Goal: Task Accomplishment & Management: Use online tool/utility

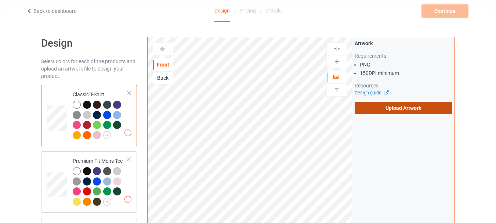
click at [392, 107] on label "Upload Artwork" at bounding box center [403, 108] width 97 height 12
click at [0, 0] on input "Upload Artwork" at bounding box center [0, 0] width 0 height 0
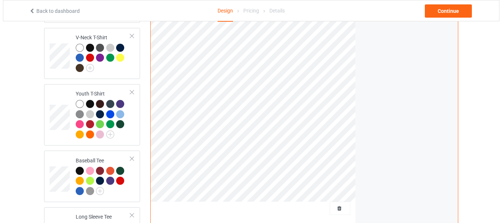
scroll to position [478, 0]
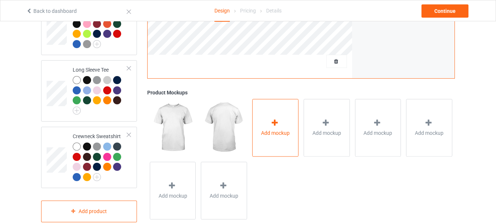
click at [262, 124] on div "Add mockup" at bounding box center [275, 128] width 46 height 58
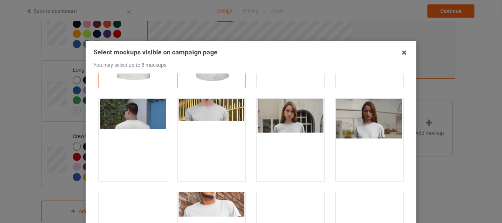
scroll to position [110, 0]
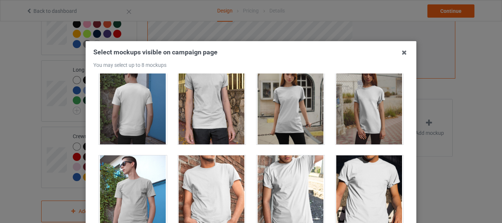
click at [279, 99] on div at bounding box center [291, 103] width 68 height 82
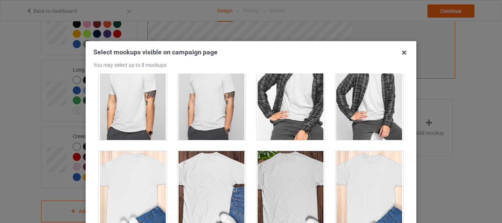
scroll to position [2058, 0]
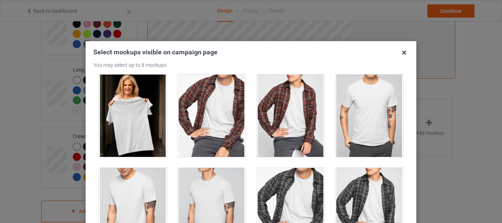
click at [129, 115] on div at bounding box center [133, 116] width 68 height 82
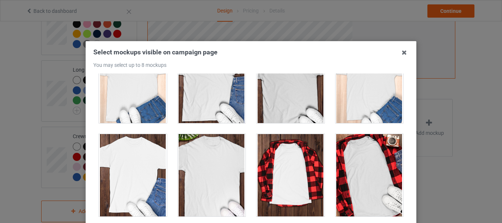
scroll to position [2242, 0]
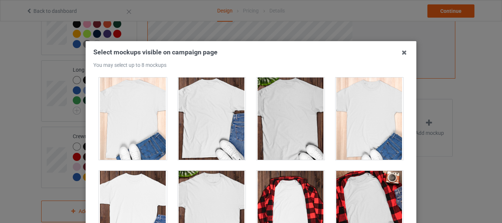
click at [197, 118] on div at bounding box center [212, 119] width 68 height 82
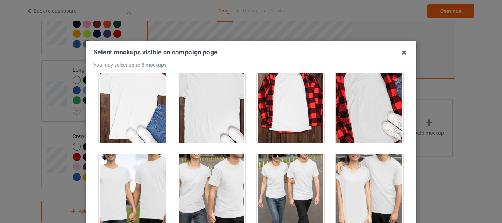
click at [205, 173] on div at bounding box center [212, 195] width 68 height 82
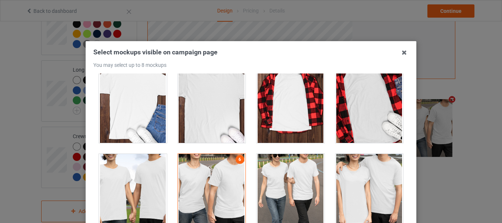
click at [293, 109] on div at bounding box center [291, 102] width 68 height 82
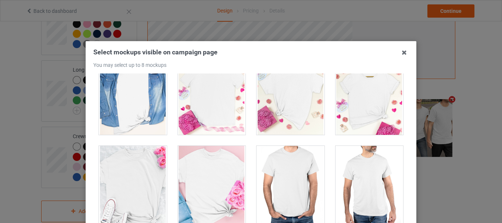
scroll to position [2903, 0]
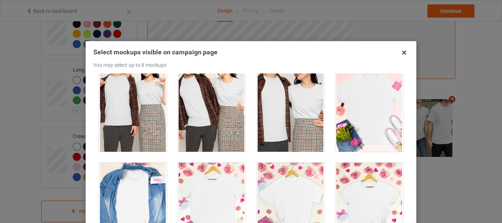
click at [357, 130] on div at bounding box center [370, 110] width 68 height 82
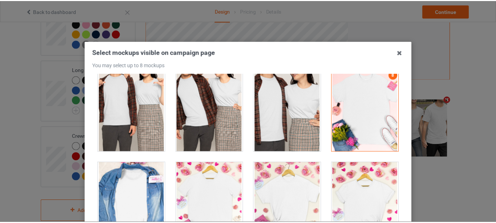
scroll to position [104, 0]
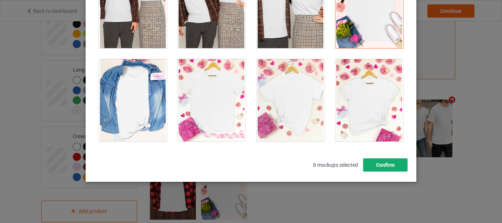
click at [381, 164] on button "Confirm" at bounding box center [385, 164] width 44 height 13
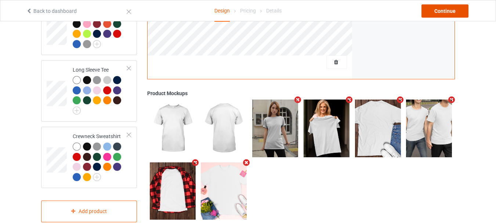
click at [436, 11] on div "Continue" at bounding box center [445, 10] width 47 height 13
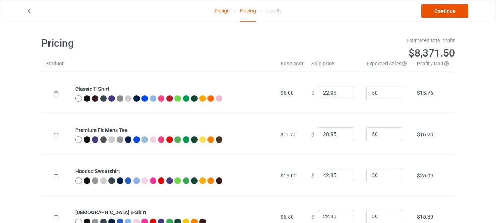
click at [450, 11] on link "Continue" at bounding box center [445, 10] width 47 height 13
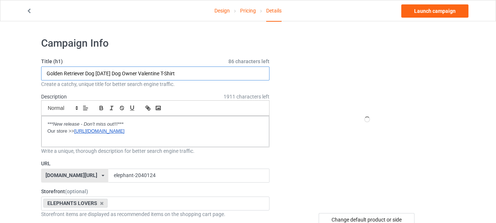
click at [158, 74] on input "Golden Retriever Dog [DATE] Dog Owner Valentine T-Shirt" at bounding box center [155, 74] width 229 height 14
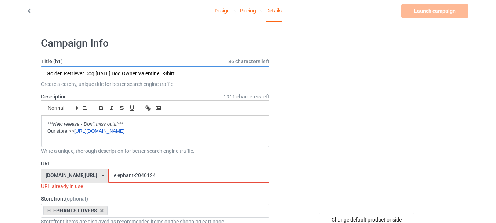
paste input "Cute Elephant boo ghost [DATE] Trick or Trea"
type input "Cute Elephant boo ghost [DATE] Trick or Treat"
click at [122, 177] on input "elephant-2040124" at bounding box center [188, 176] width 161 height 14
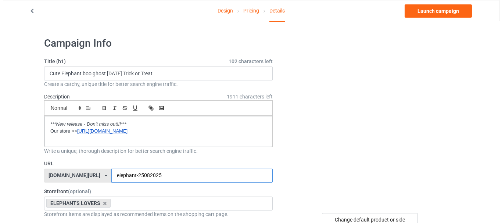
scroll to position [73, 0]
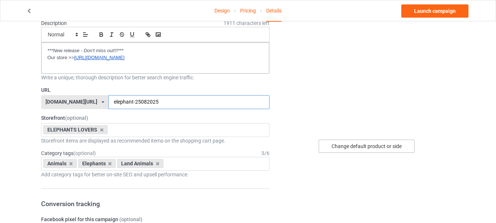
type input "elephant-25082025"
click at [378, 143] on div "Change default product or side" at bounding box center [367, 146] width 96 height 13
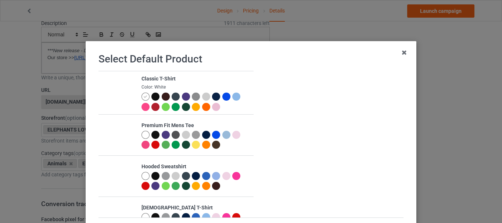
click at [212, 107] on div at bounding box center [216, 107] width 8 height 8
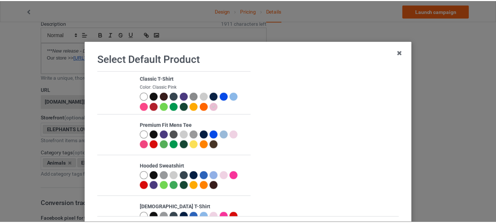
scroll to position [72, 0]
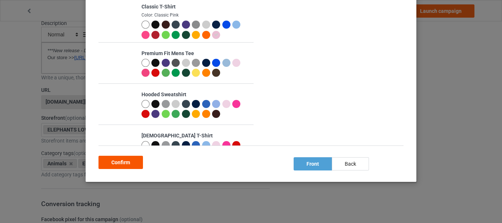
click at [116, 161] on div "Confirm" at bounding box center [120, 162] width 44 height 13
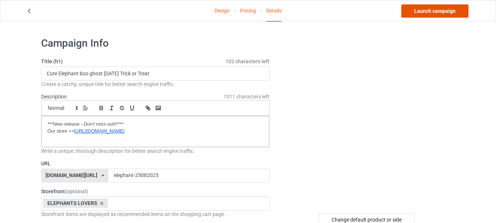
click at [432, 8] on link "Launch campaign" at bounding box center [435, 10] width 67 height 13
